Goal: Entertainment & Leisure: Consume media (video, audio)

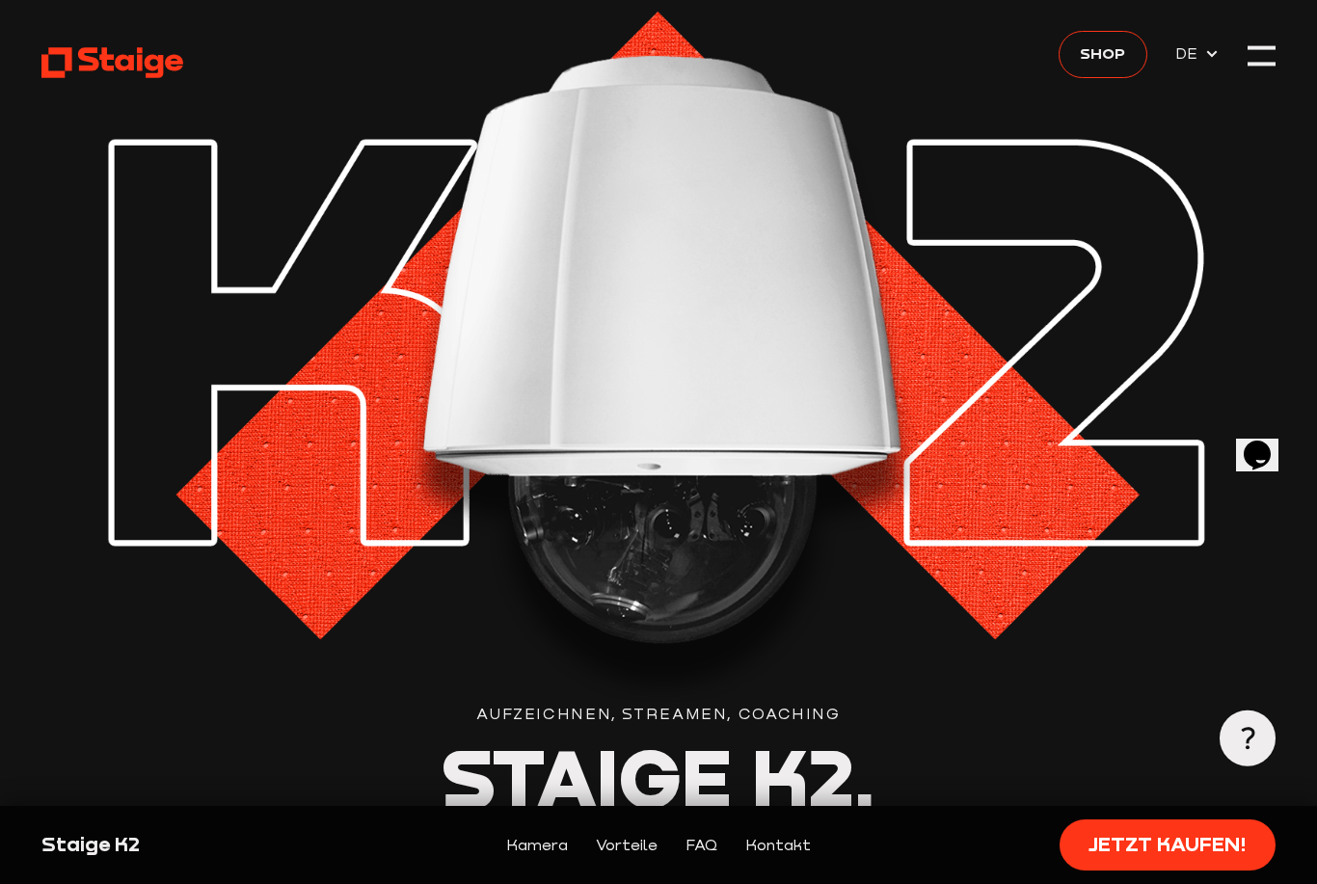
click at [1249, 68] on div at bounding box center [1262, 55] width 28 height 28
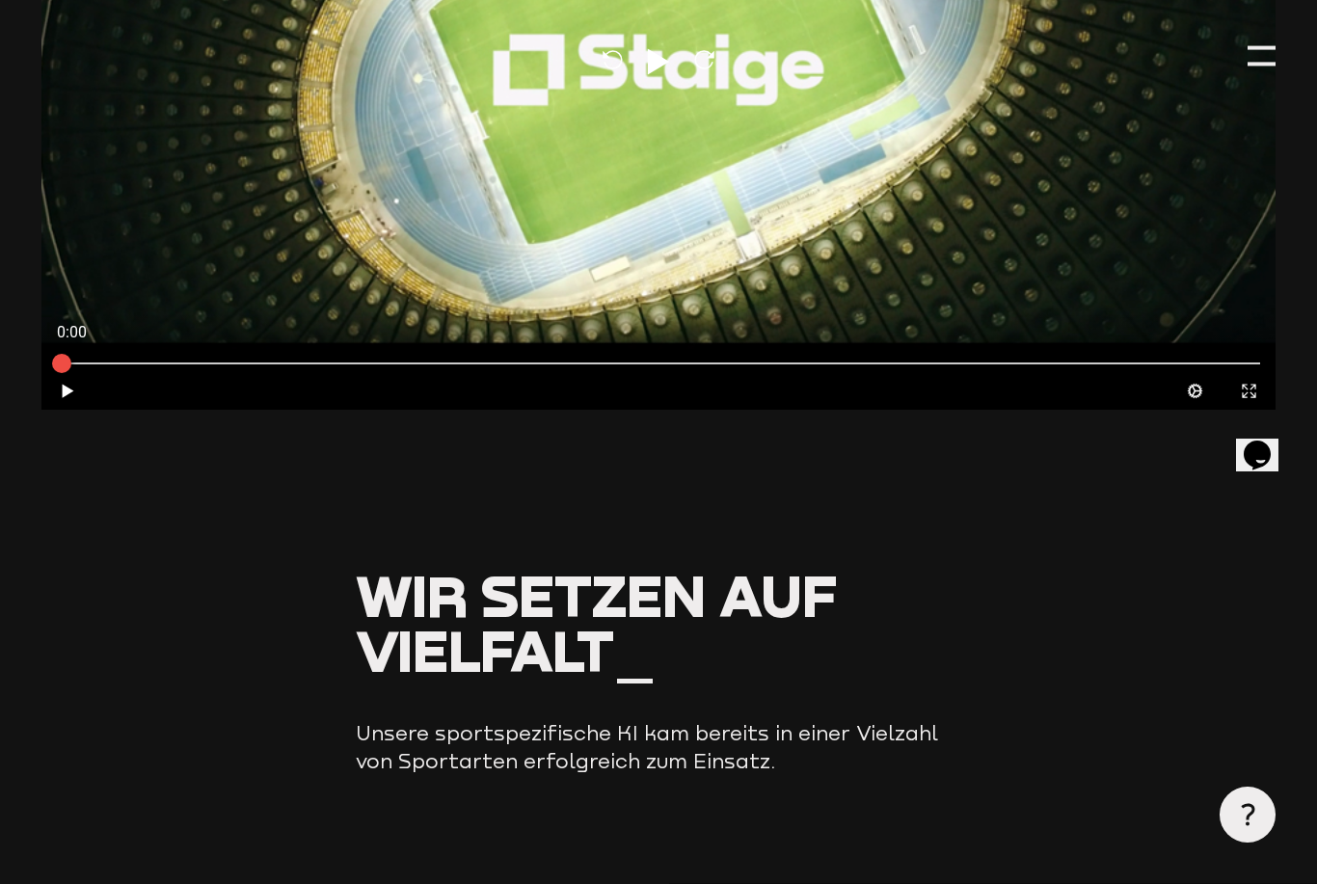
scroll to position [1358, 0]
click at [487, 833] on icon at bounding box center [501, 864] width 62 height 62
click at [1275, 38] on div "Reload Play Reload" at bounding box center [658, 63] width 1234 height 694
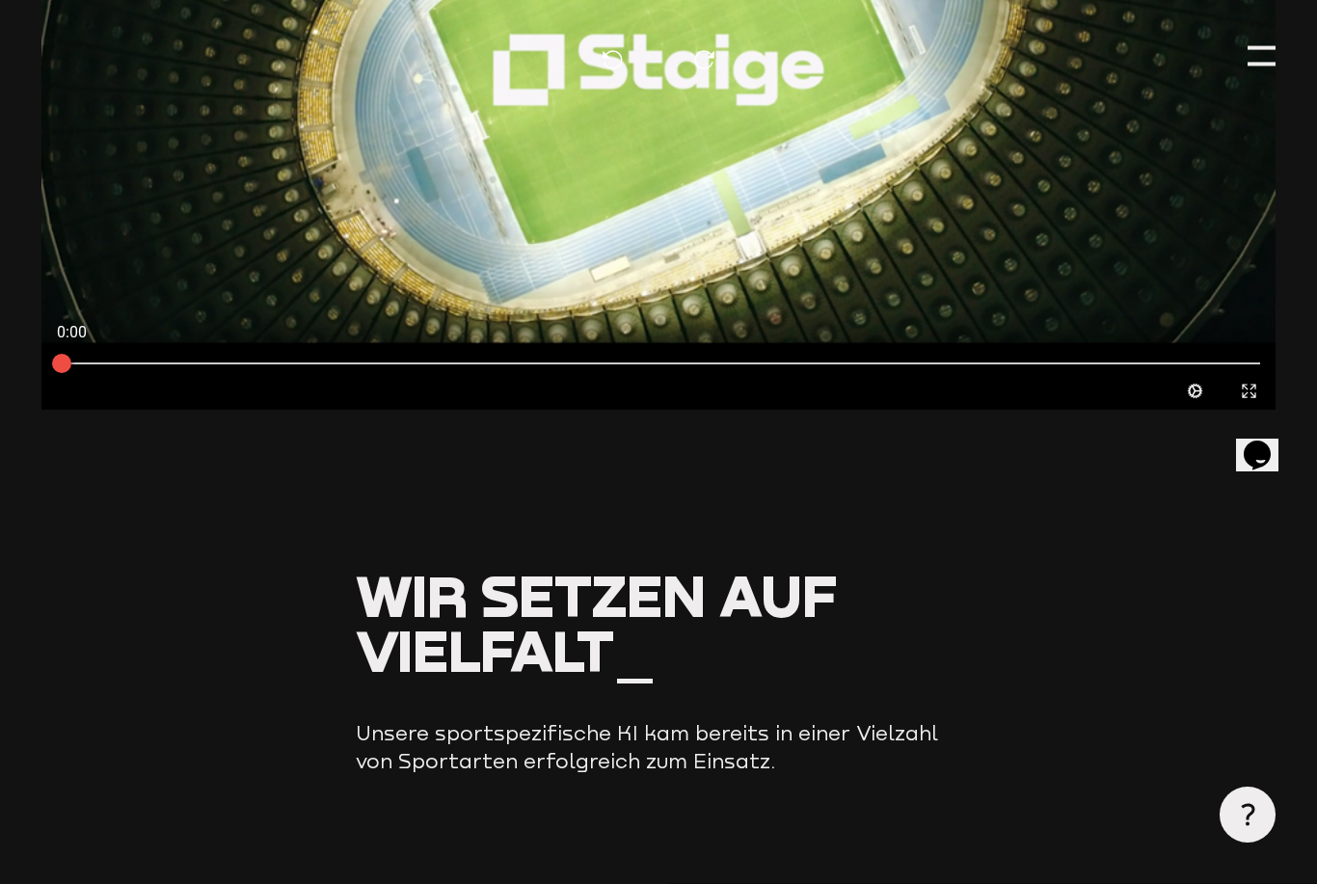
click at [1273, 59] on div at bounding box center [1262, 55] width 28 height 28
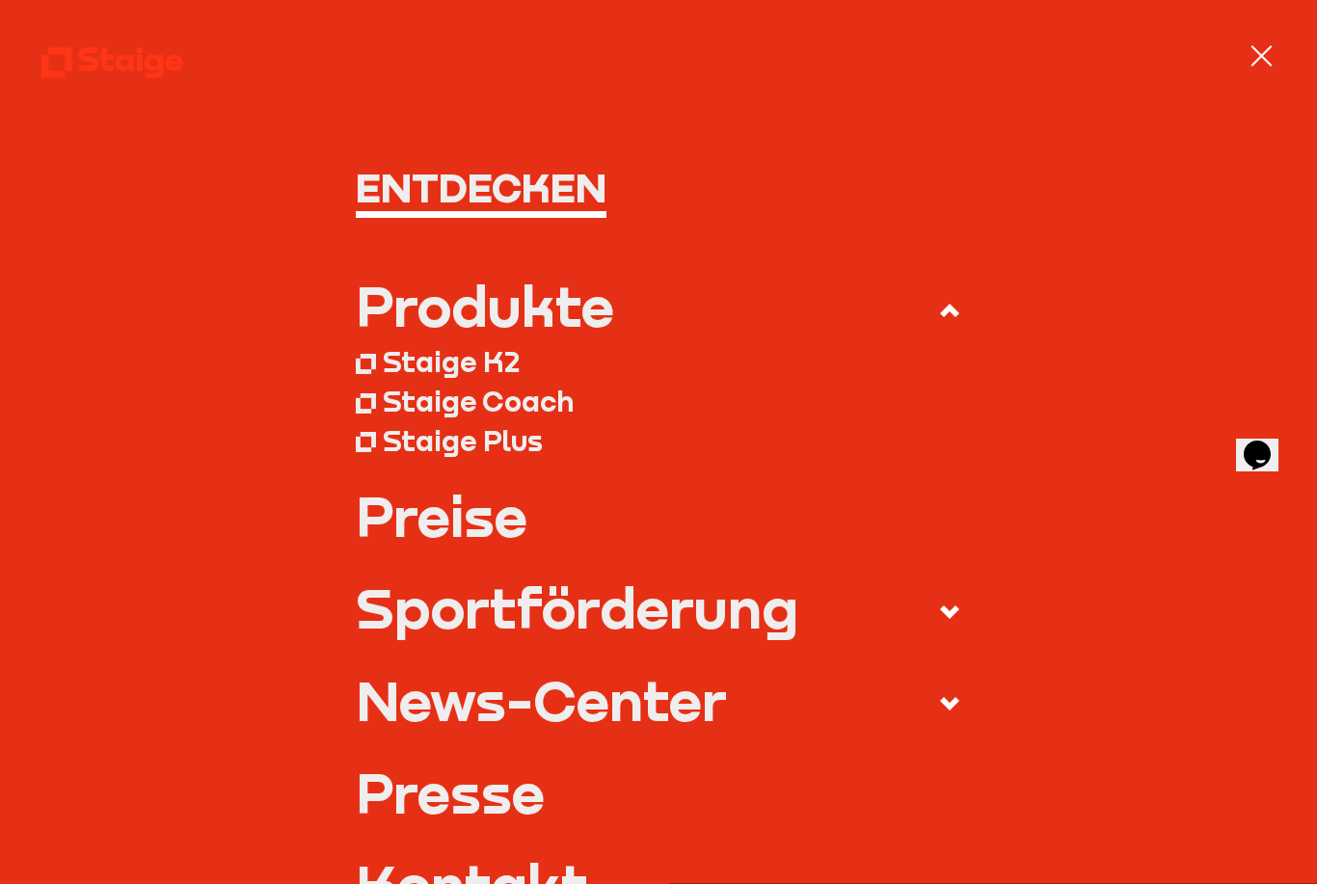
scroll to position [0, 0]
click at [1263, 60] on div at bounding box center [1262, 55] width 28 height 28
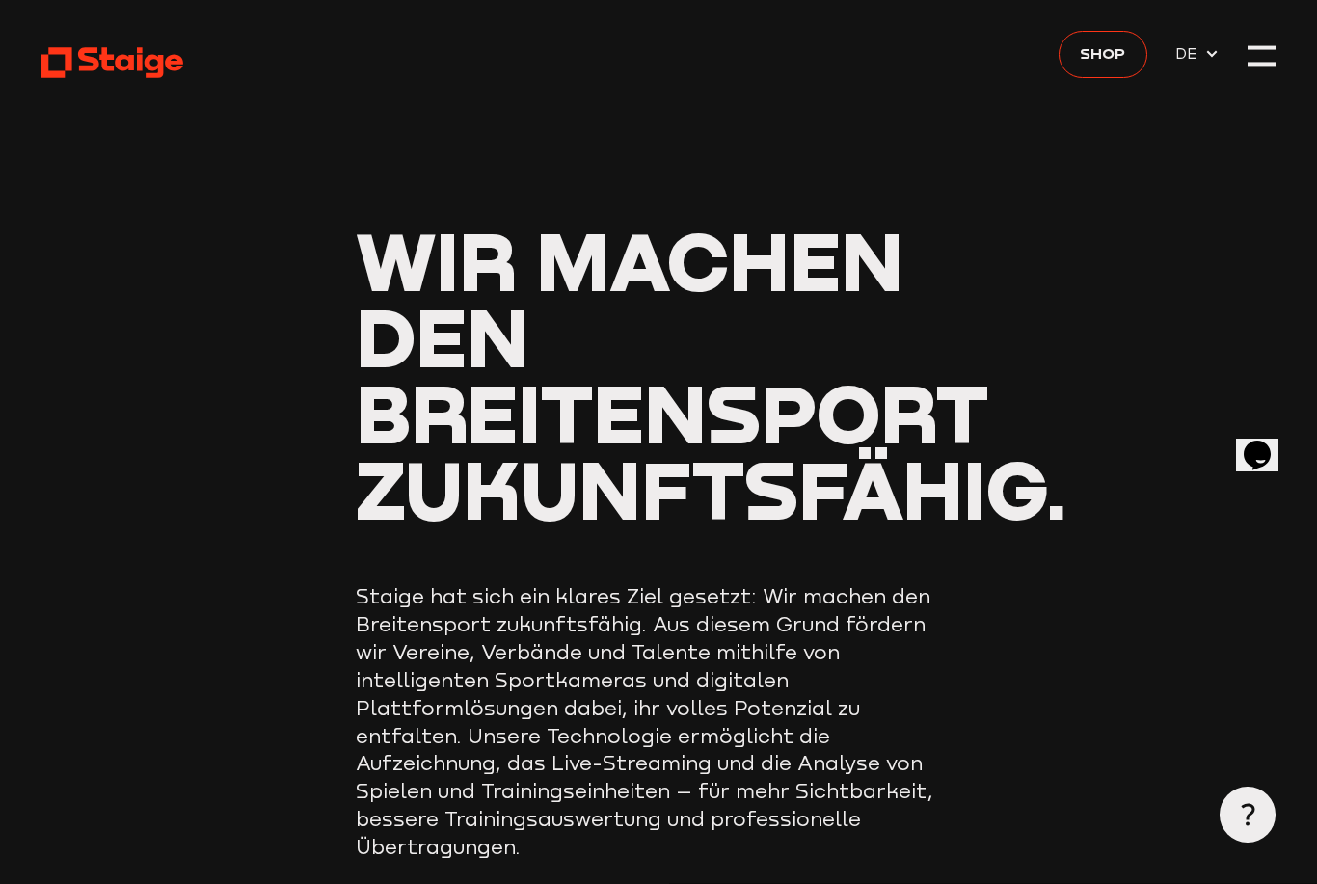
click at [94, 69] on use at bounding box center [112, 62] width 142 height 31
